Goal: Check status

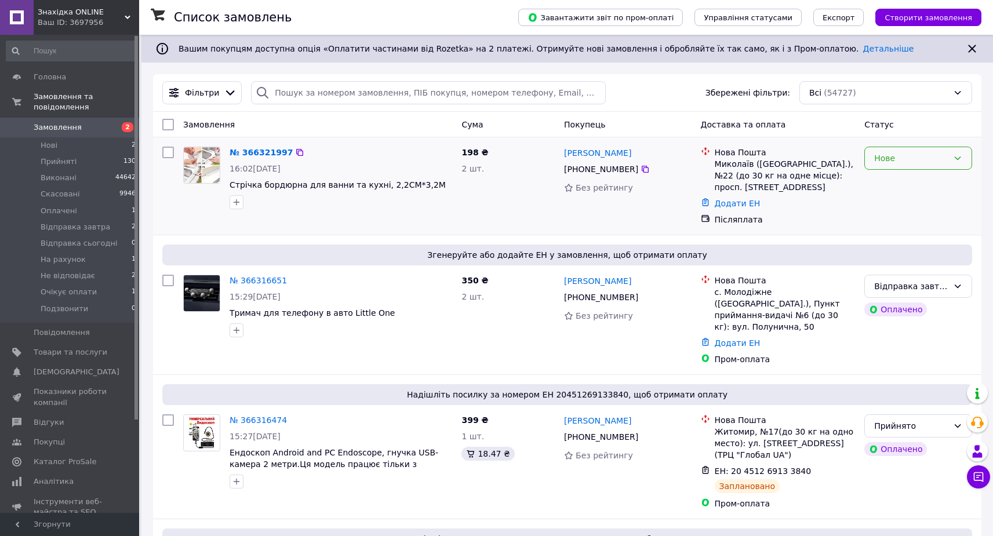
click at [935, 151] on div "Нове" at bounding box center [918, 158] width 108 height 23
click at [939, 266] on li "Відправка завтра" at bounding box center [918, 266] width 107 height 21
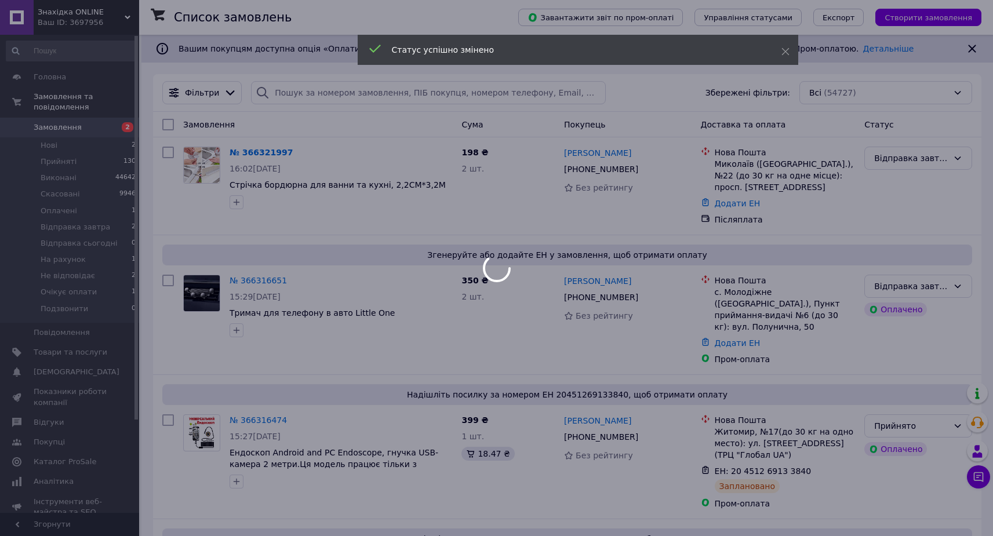
click at [86, 346] on div at bounding box center [496, 268] width 993 height 536
click at [90, 354] on div at bounding box center [496, 268] width 993 height 536
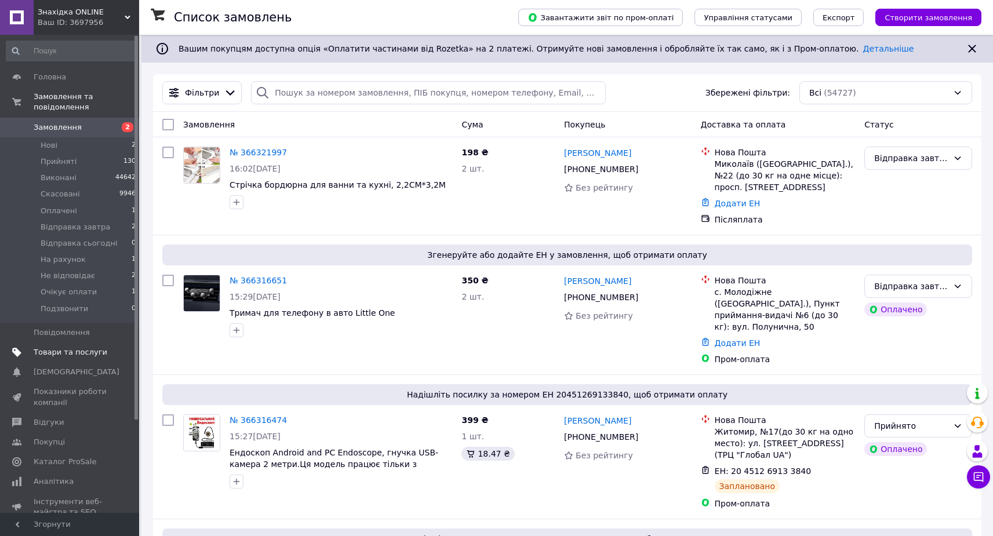
click at [97, 351] on span "Товари та послуги" at bounding box center [71, 352] width 74 height 10
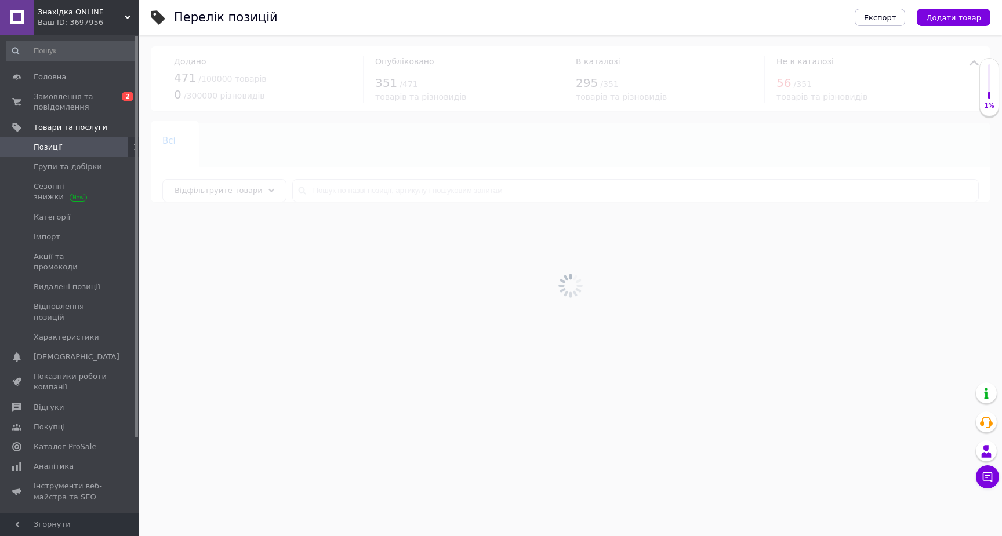
click at [350, 194] on div at bounding box center [570, 285] width 863 height 501
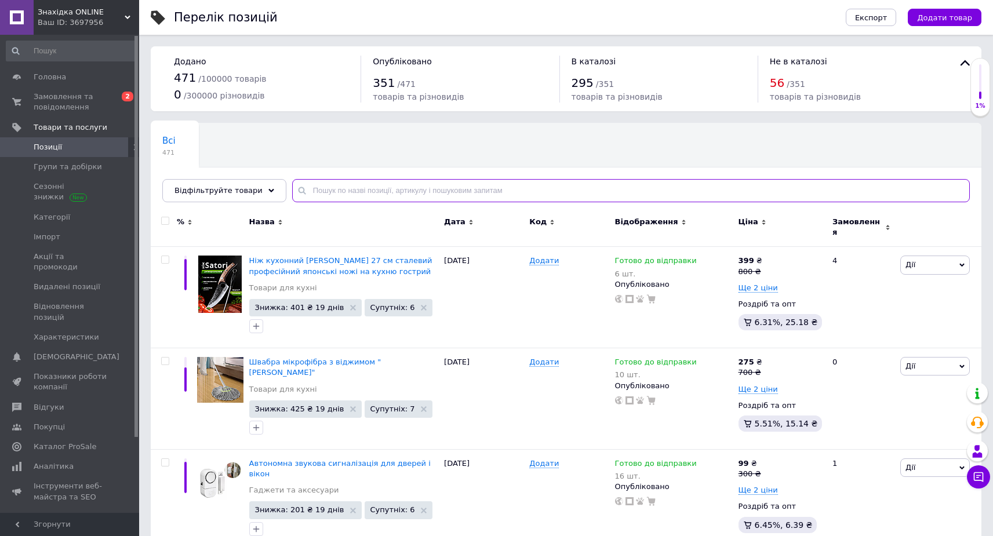
click at [351, 194] on input "text" at bounding box center [631, 190] width 678 height 23
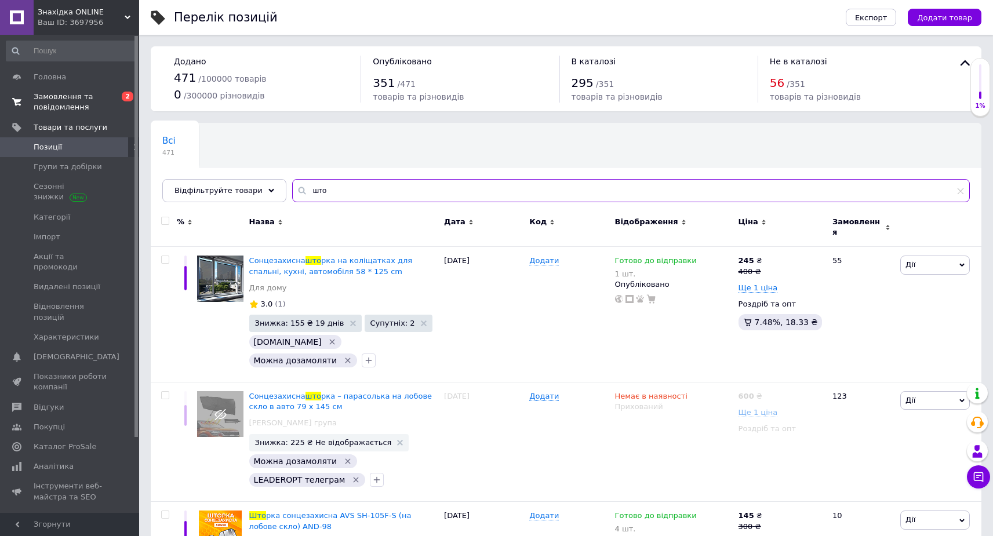
type input "што"
click at [57, 99] on span "Замовлення та повідомлення" at bounding box center [71, 102] width 74 height 21
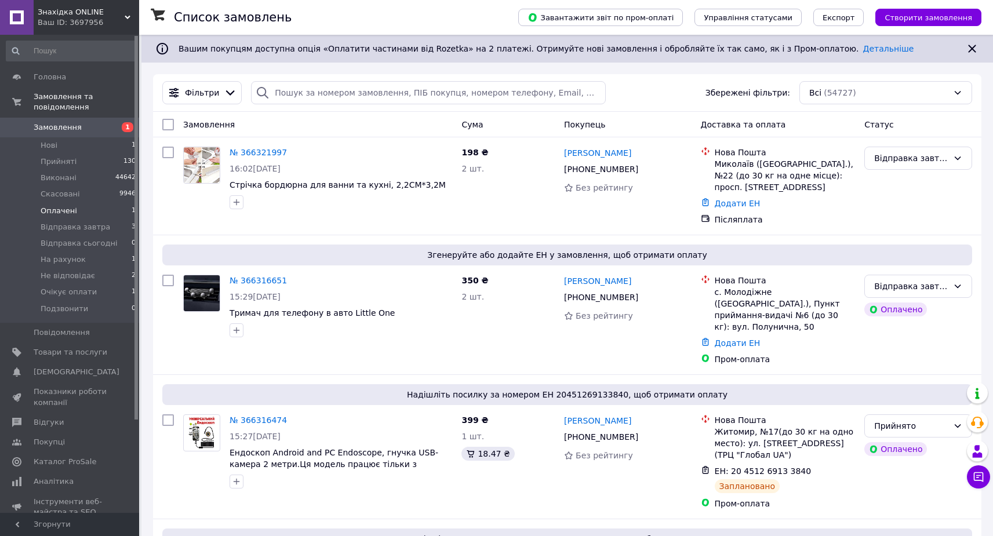
click at [117, 208] on li "Оплачені 1" at bounding box center [71, 211] width 143 height 16
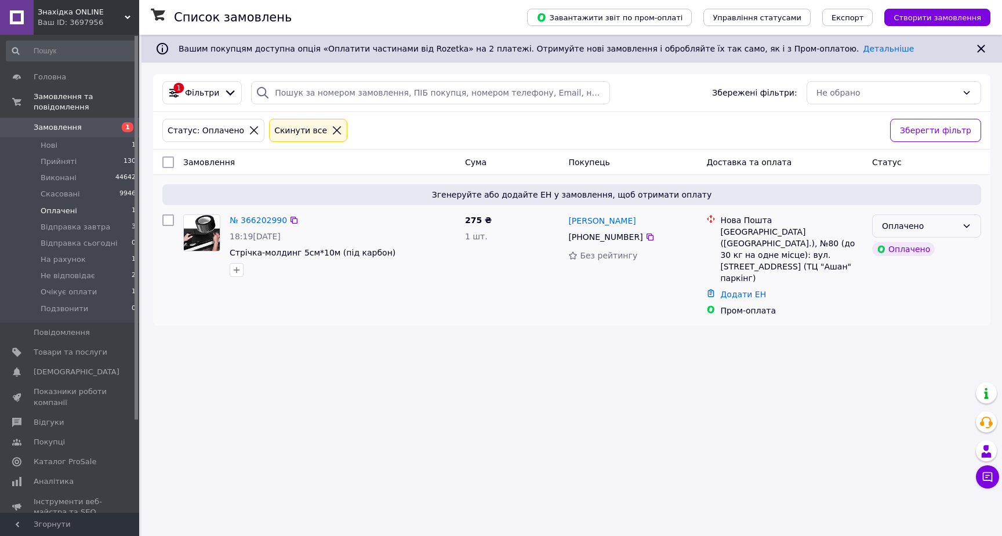
click at [906, 236] on div "Оплачено" at bounding box center [926, 226] width 109 height 23
click at [925, 305] on li "Відправка завтра" at bounding box center [927, 313] width 108 height 21
click at [105, 132] on link "Замовлення 1" at bounding box center [71, 128] width 143 height 20
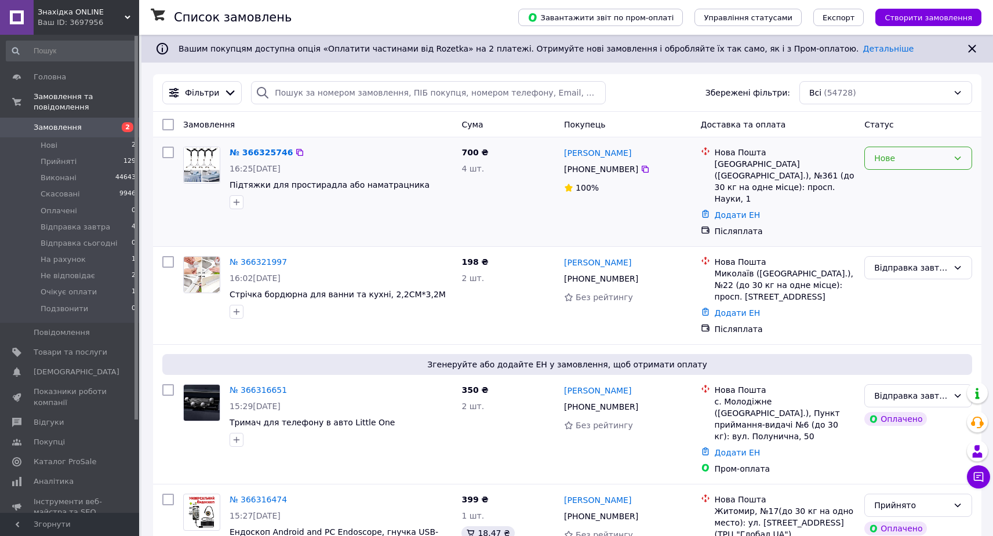
click at [921, 153] on div "Нове" at bounding box center [911, 158] width 74 height 13
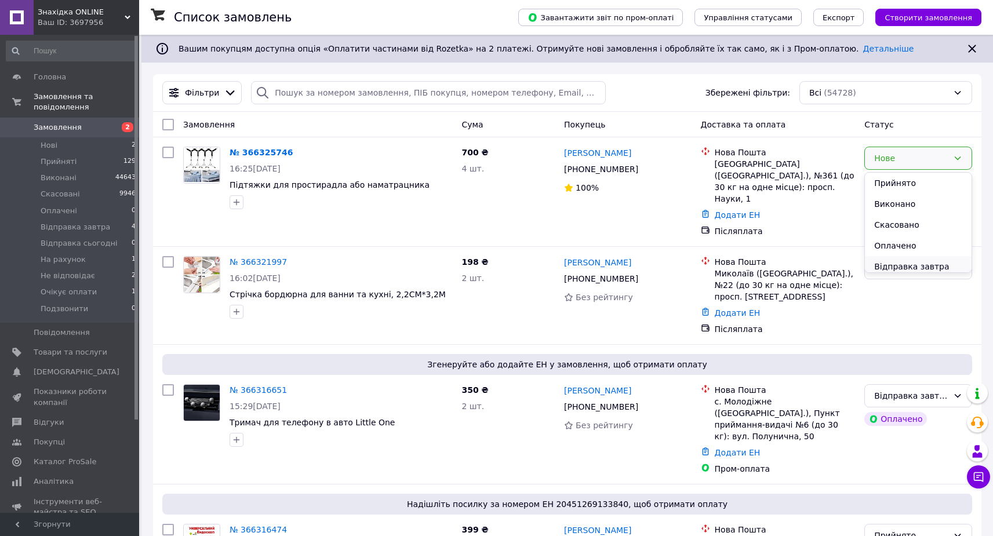
click at [915, 259] on li "Відправка завтра" at bounding box center [918, 266] width 107 height 21
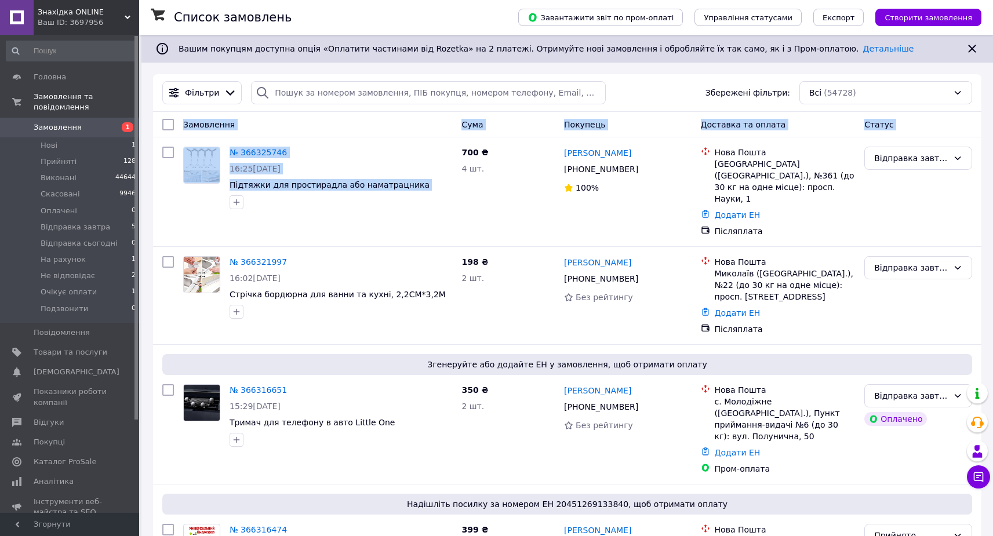
drag, startPoint x: 421, startPoint y: 192, endPoint x: 168, endPoint y: 117, distance: 264.9
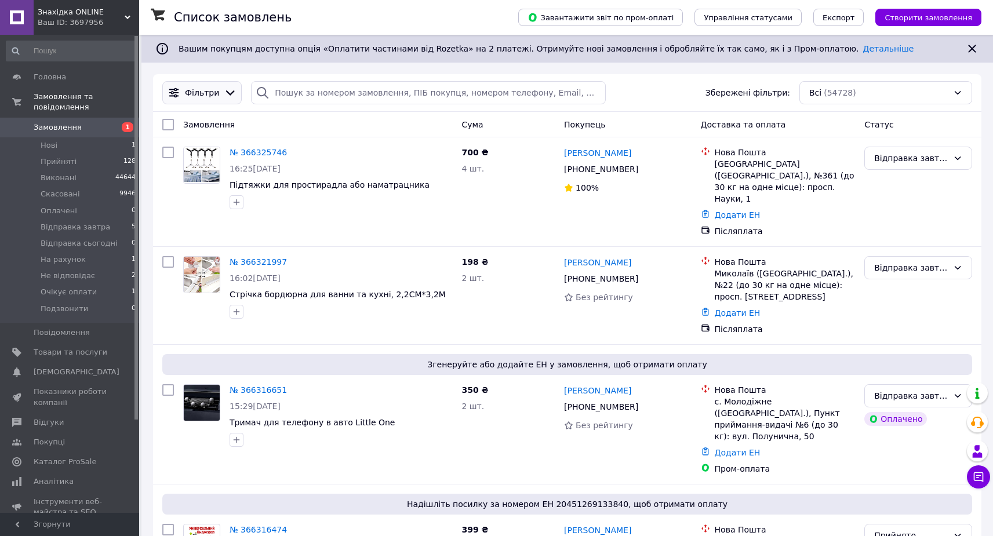
click at [202, 104] on div "Фільтри" at bounding box center [201, 92] width 79 height 23
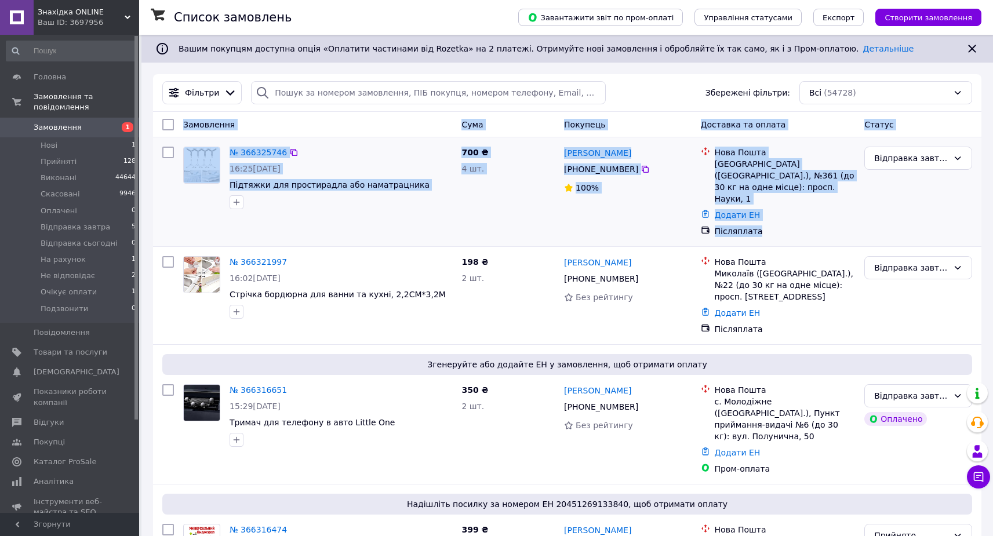
drag, startPoint x: 184, startPoint y: 116, endPoint x: 828, endPoint y: 215, distance: 651.7
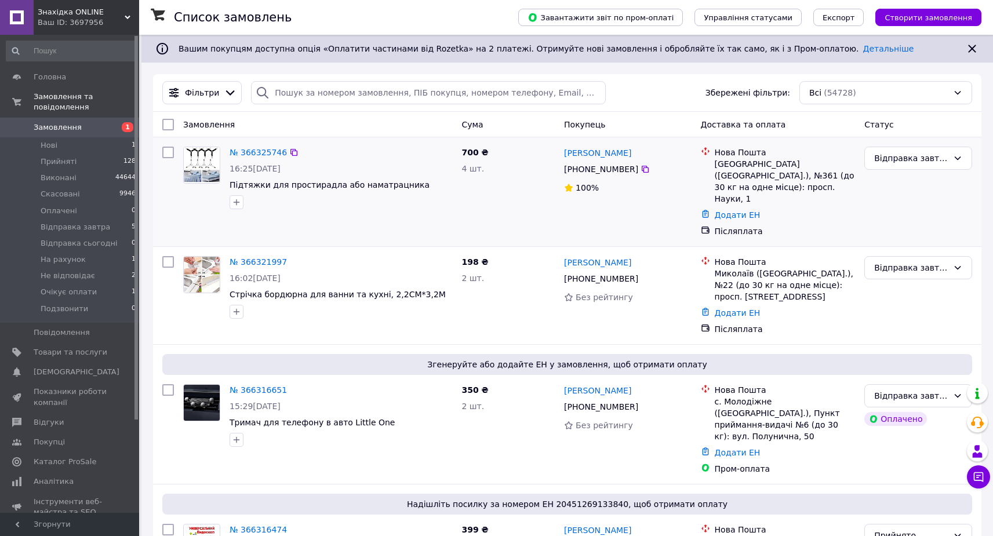
click at [826, 226] on div "Післяплата" at bounding box center [785, 232] width 141 height 12
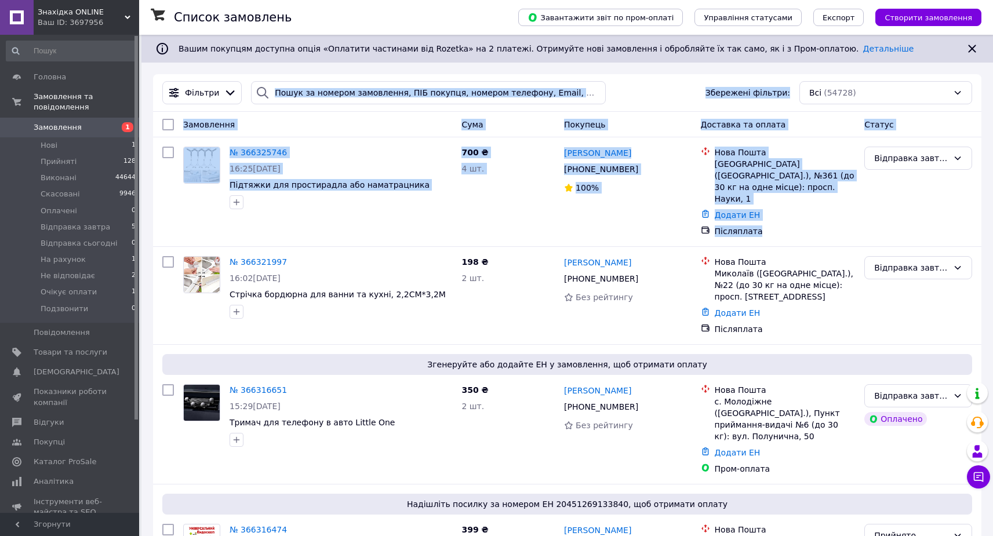
drag, startPoint x: 823, startPoint y: 214, endPoint x: 201, endPoint y: 111, distance: 630.5
click at [110, 126] on span "1" at bounding box center [123, 127] width 32 height 10
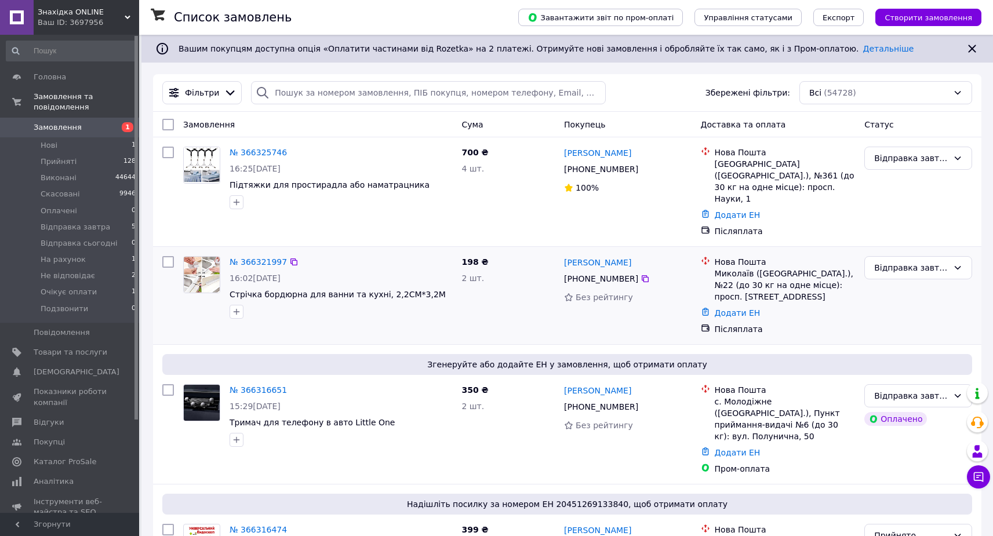
click at [493, 272] on div "2 шт." at bounding box center [507, 278] width 93 height 12
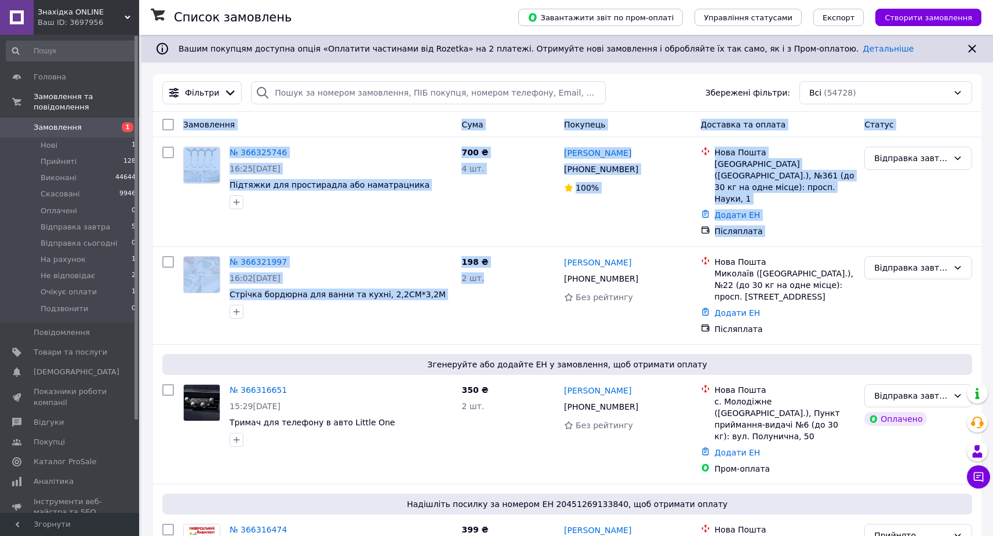
drag, startPoint x: 491, startPoint y: 264, endPoint x: 216, endPoint y: 114, distance: 313.7
click at [216, 114] on div "Замовлення" at bounding box center [318, 124] width 278 height 21
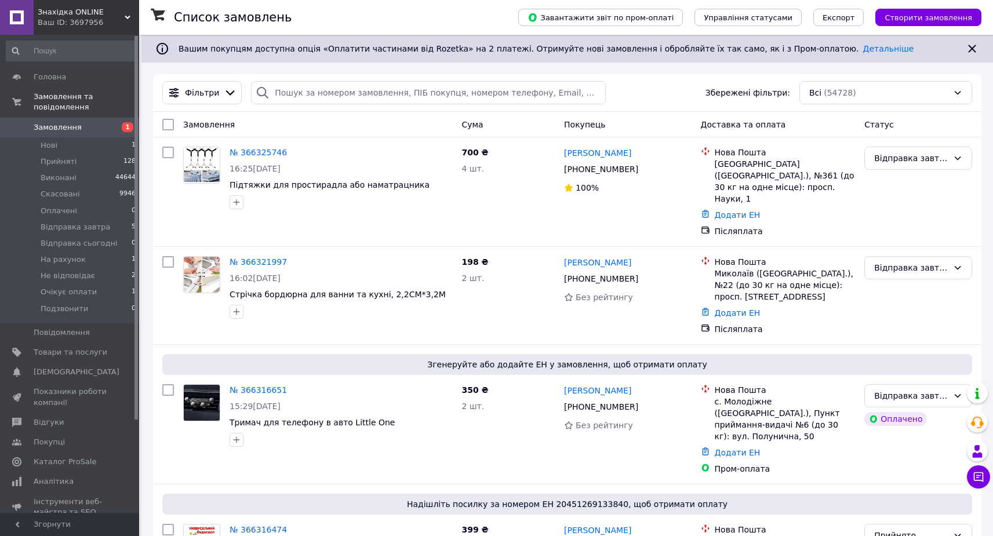
click at [199, 110] on div "Фільтри Збережені фільтри: Всі (54728)" at bounding box center [567, 93] width 828 height 38
drag, startPoint x: 186, startPoint y: 114, endPoint x: 205, endPoint y: 126, distance: 22.7
click at [187, 115] on div "Замовлення Cума Покупець Доставка та оплата Статус" at bounding box center [567, 125] width 828 height 26
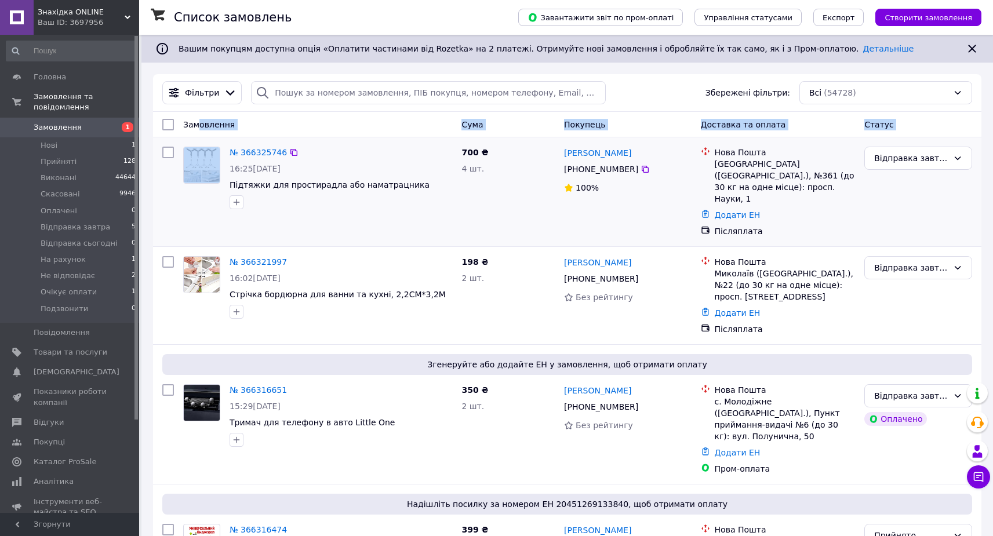
drag, startPoint x: 205, startPoint y: 126, endPoint x: 300, endPoint y: 143, distance: 96.1
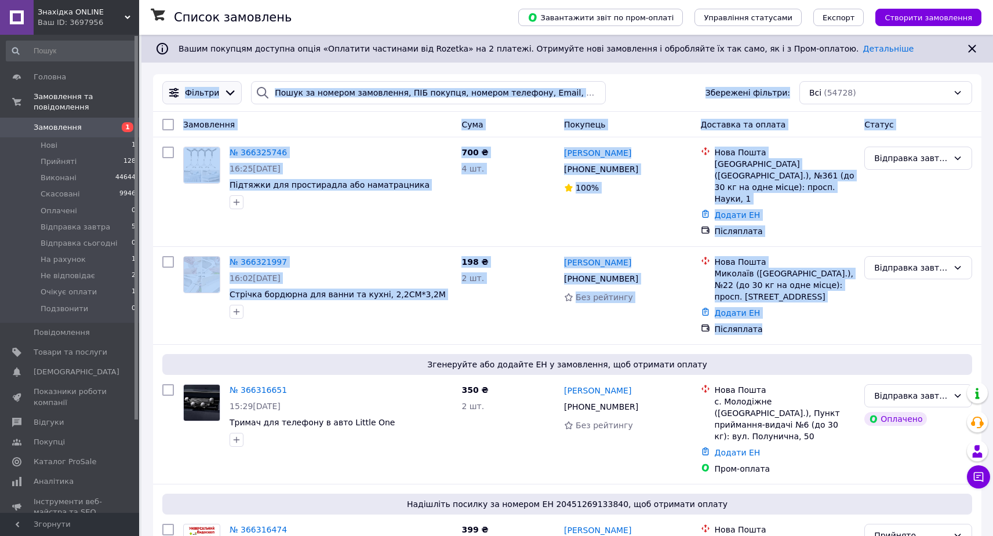
drag, startPoint x: 776, startPoint y: 319, endPoint x: 170, endPoint y: 102, distance: 643.7
click at [180, 111] on div "Фільтри Збережені фільтри: Всі (54728)" at bounding box center [567, 93] width 828 height 38
drag, startPoint x: 180, startPoint y: 111, endPoint x: 855, endPoint y: 316, distance: 705.2
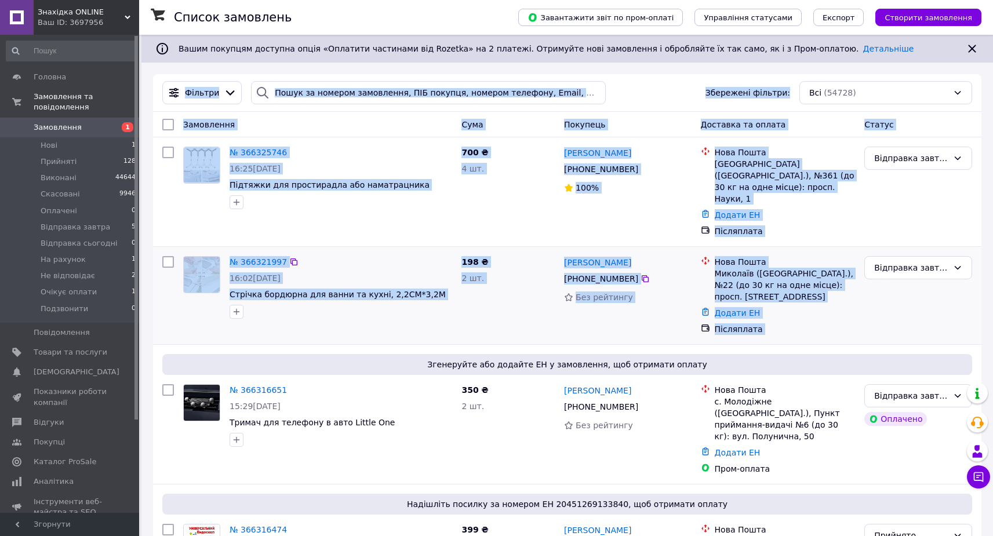
click at [853, 323] on div "Післяплата" at bounding box center [785, 329] width 141 height 12
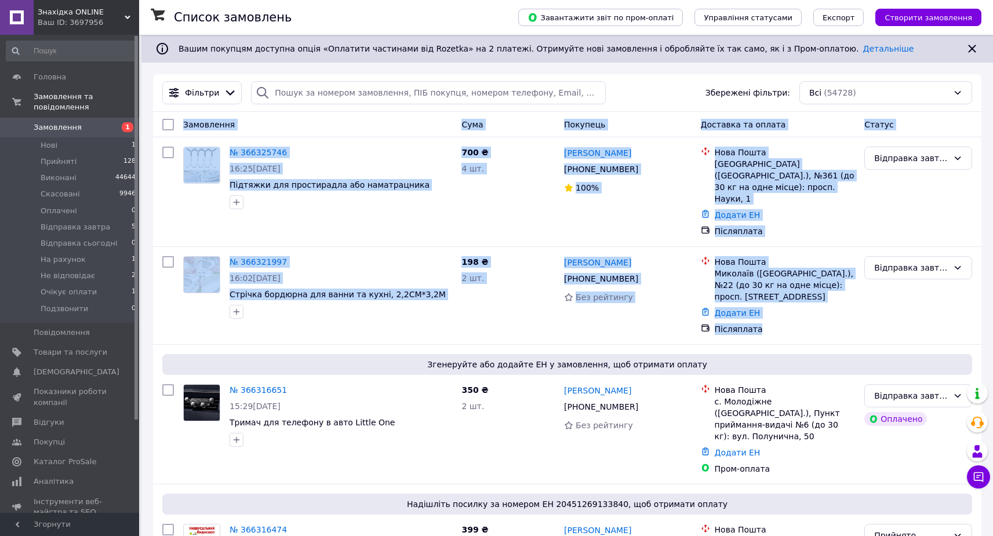
drag, startPoint x: 828, startPoint y: 319, endPoint x: 181, endPoint y: 119, distance: 677.0
click at [181, 115] on div "Замовлення" at bounding box center [318, 124] width 278 height 21
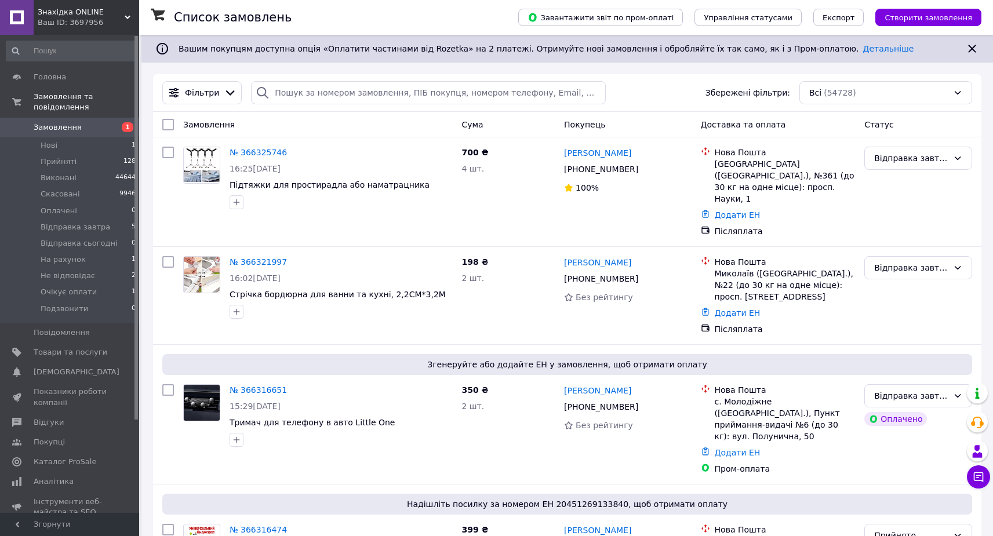
click at [181, 114] on div "Замовлення Cума Покупець Доставка та оплата Статус" at bounding box center [567, 125] width 828 height 26
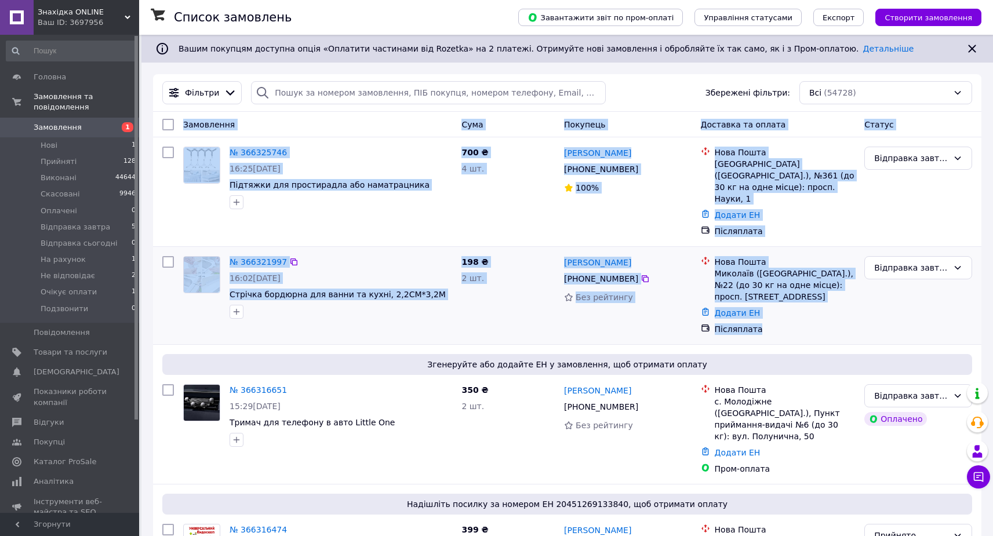
drag, startPoint x: 180, startPoint y: 122, endPoint x: 805, endPoint y: 315, distance: 653.4
click at [803, 323] on div "Післяплата" at bounding box center [785, 329] width 141 height 12
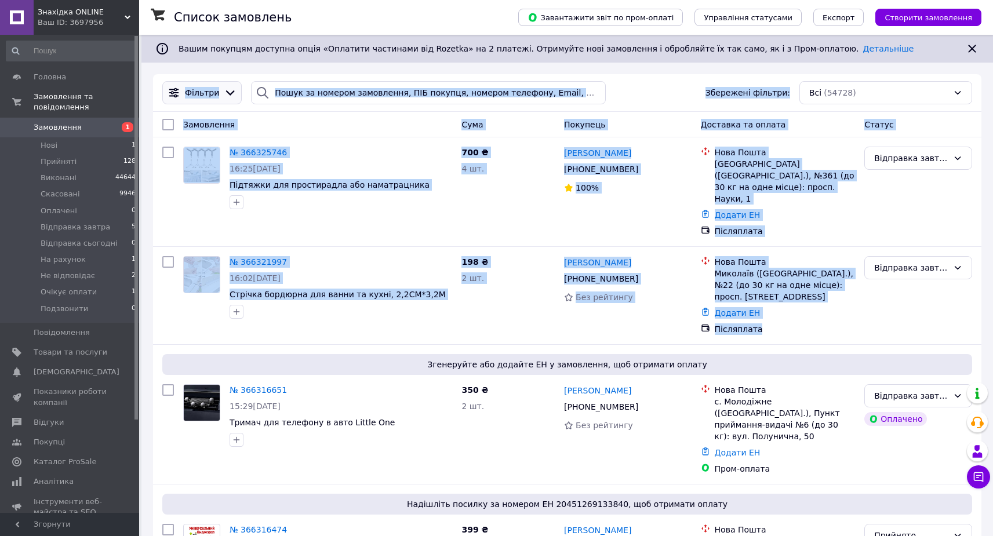
drag, startPoint x: 795, startPoint y: 312, endPoint x: 186, endPoint y: 97, distance: 646.2
click at [51, 128] on span "Замовлення" at bounding box center [58, 127] width 48 height 10
click at [428, 214] on div "№ 366325746 16:25, 12.10.2025 Підтяжки для простирадла або наматрацника" at bounding box center [341, 178] width 232 height 72
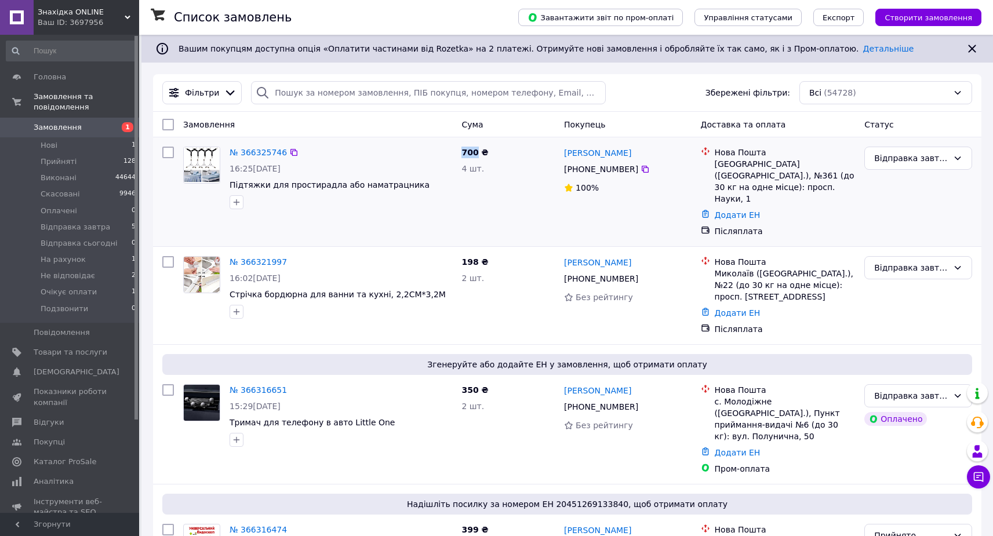
click at [428, 214] on div "№ 366325746 16:25, 12.10.2025 Підтяжки для простирадла або наматрацника" at bounding box center [341, 178] width 232 height 72
click at [263, 125] on div "Замовлення" at bounding box center [318, 124] width 278 height 21
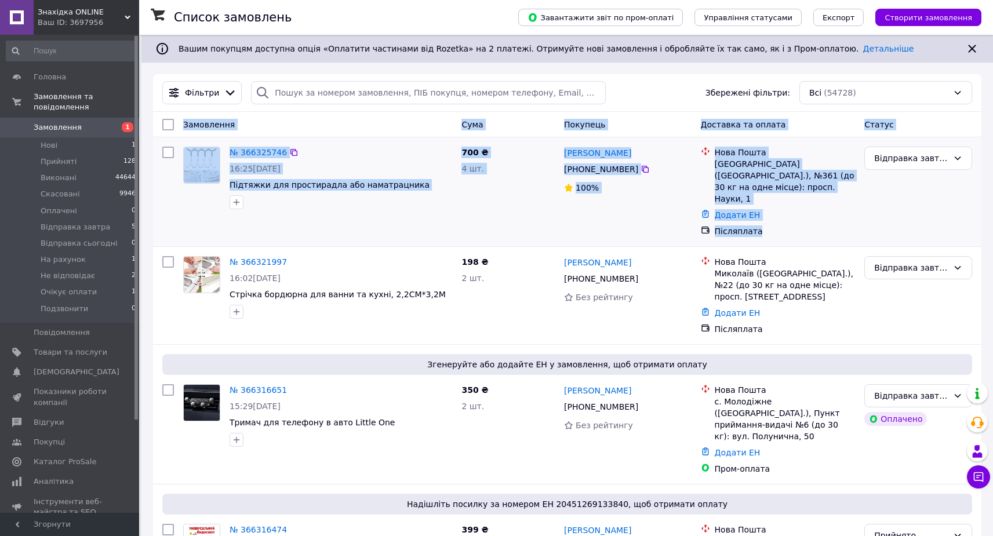
drag, startPoint x: 173, startPoint y: 118, endPoint x: 859, endPoint y: 219, distance: 693.7
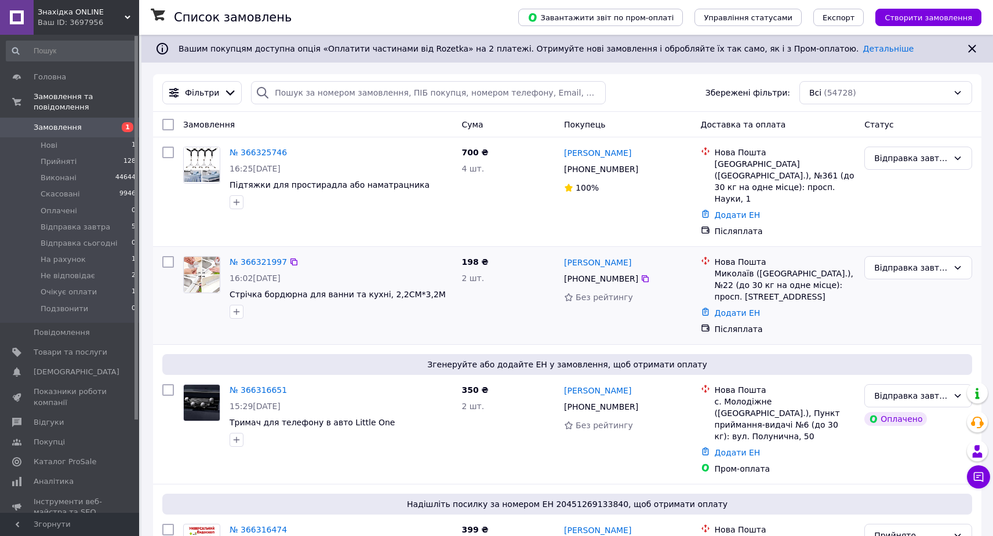
click at [496, 299] on div "198 ₴ 2 шт." at bounding box center [508, 296] width 103 height 88
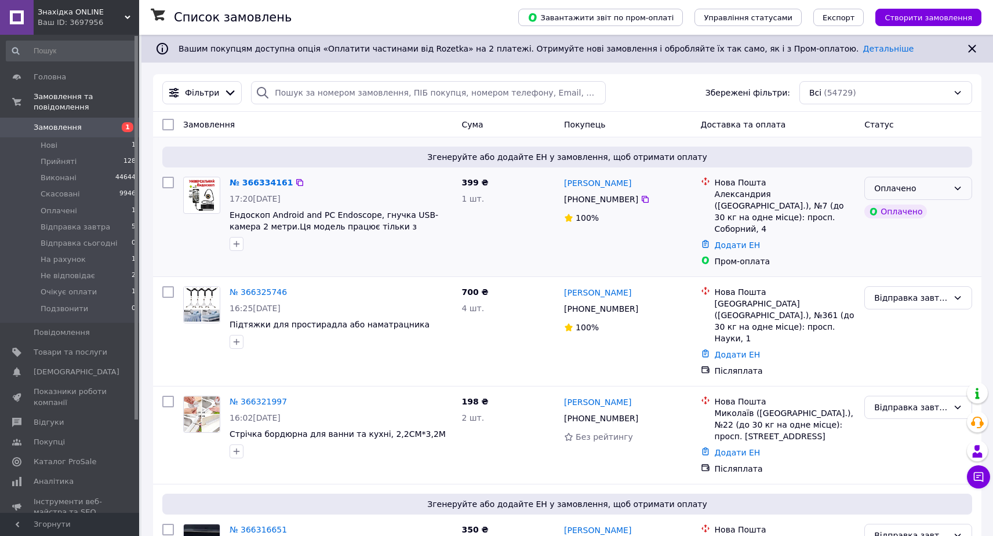
click at [941, 197] on div "Оплачено" at bounding box center [918, 188] width 108 height 23
click at [937, 276] on li "Відправка завтра" at bounding box center [918, 276] width 107 height 21
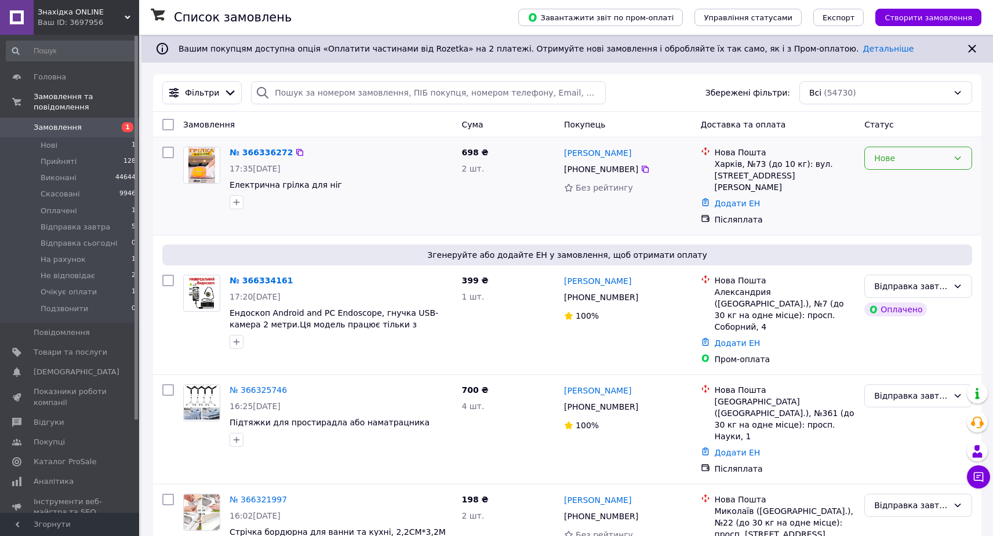
click at [920, 169] on div "Нове" at bounding box center [918, 158] width 108 height 23
click at [935, 260] on li "Відправка завтра" at bounding box center [918, 266] width 107 height 21
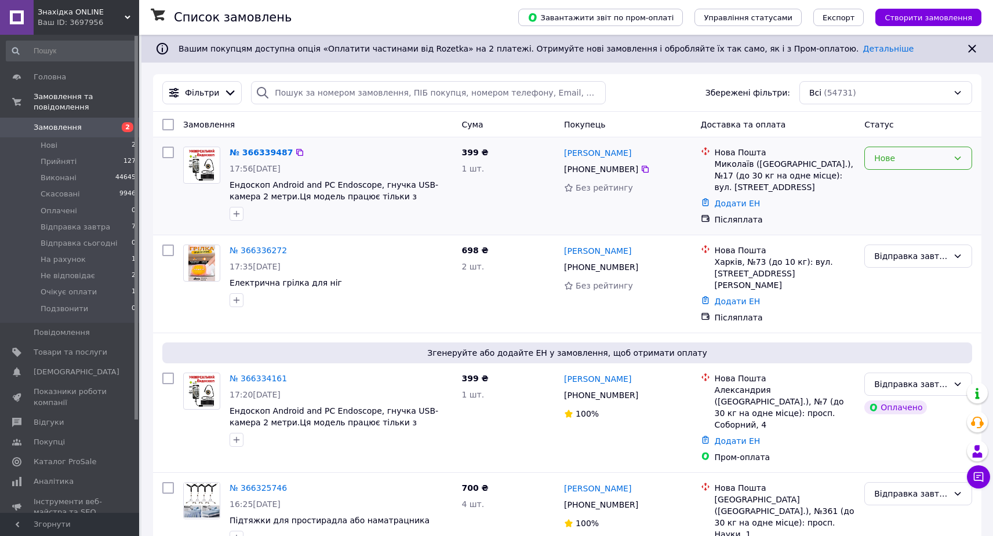
click at [873, 151] on div "Нове" at bounding box center [918, 158] width 108 height 23
click at [908, 263] on li "Відправка завтра" at bounding box center [918, 266] width 107 height 21
